Goal: Task Accomplishment & Management: Use online tool/utility

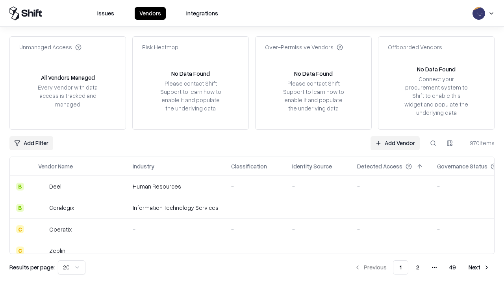
click at [395, 143] on link "Add Vendor" at bounding box center [395, 143] width 49 height 14
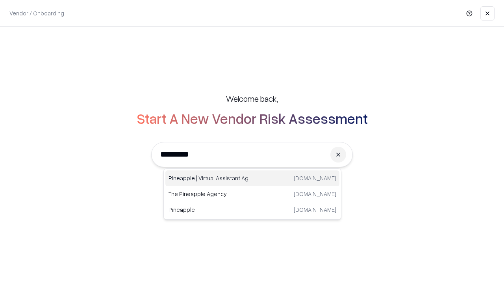
click at [253, 178] on div "Pineapple | Virtual Assistant Agency [DOMAIN_NAME]" at bounding box center [252, 178] width 174 height 16
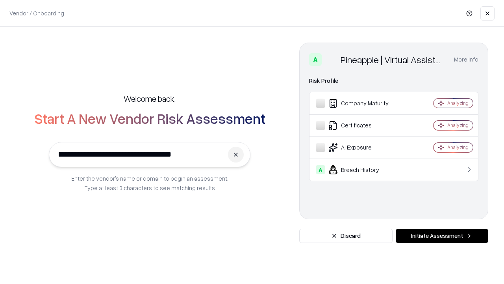
type input "**********"
click at [442, 236] on button "Initiate Assessment" at bounding box center [442, 236] width 93 height 14
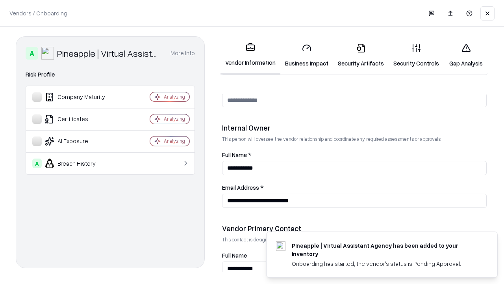
scroll to position [408, 0]
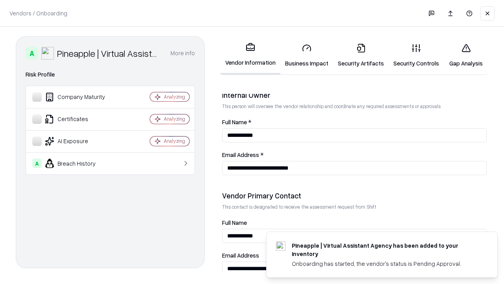
click at [307, 55] on link "Business Impact" at bounding box center [307, 55] width 53 height 37
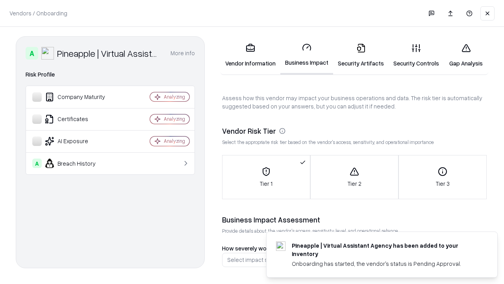
click at [466, 55] on link "Gap Analysis" at bounding box center [466, 55] width 45 height 37
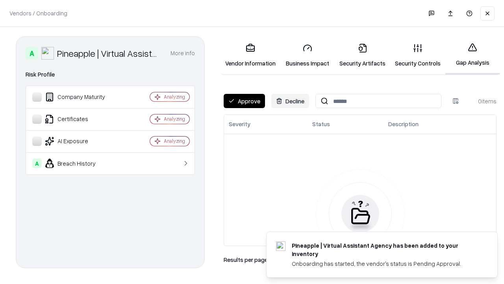
click at [244, 101] on button "Approve" at bounding box center [244, 101] width 41 height 14
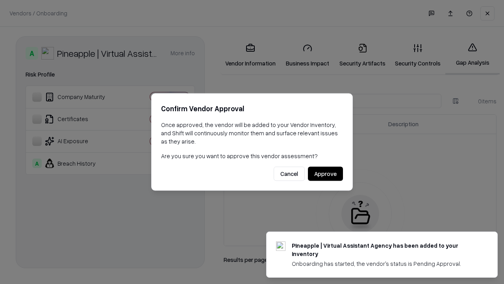
click at [325, 173] on button "Approve" at bounding box center [325, 174] width 35 height 14
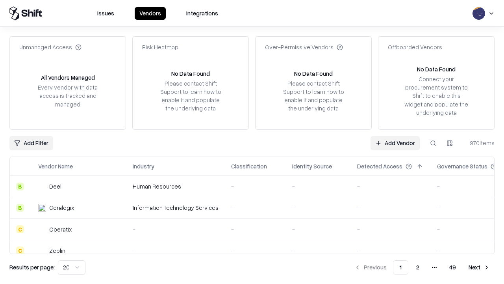
type input "**********"
click at [395, 143] on link "Add Vendor" at bounding box center [395, 143] width 49 height 14
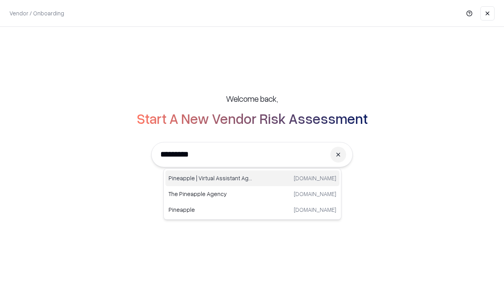
click at [253, 178] on div "Pineapple | Virtual Assistant Agency [DOMAIN_NAME]" at bounding box center [252, 178] width 174 height 16
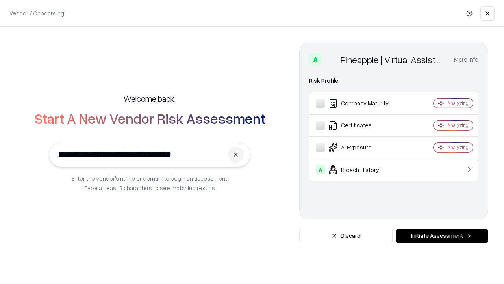
type input "**********"
click at [442, 236] on button "Initiate Assessment" at bounding box center [442, 236] width 93 height 14
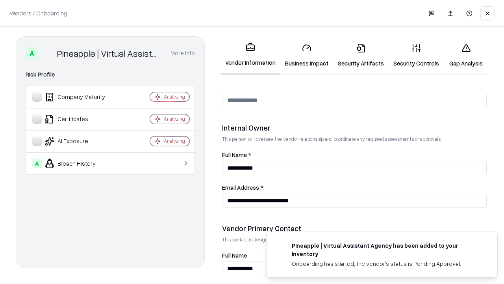
scroll to position [408, 0]
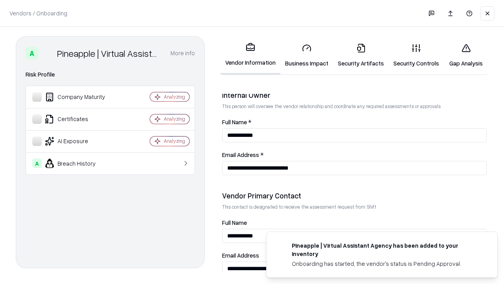
click at [466, 55] on link "Gap Analysis" at bounding box center [466, 55] width 45 height 37
